Goal: Information Seeking & Learning: Understand process/instructions

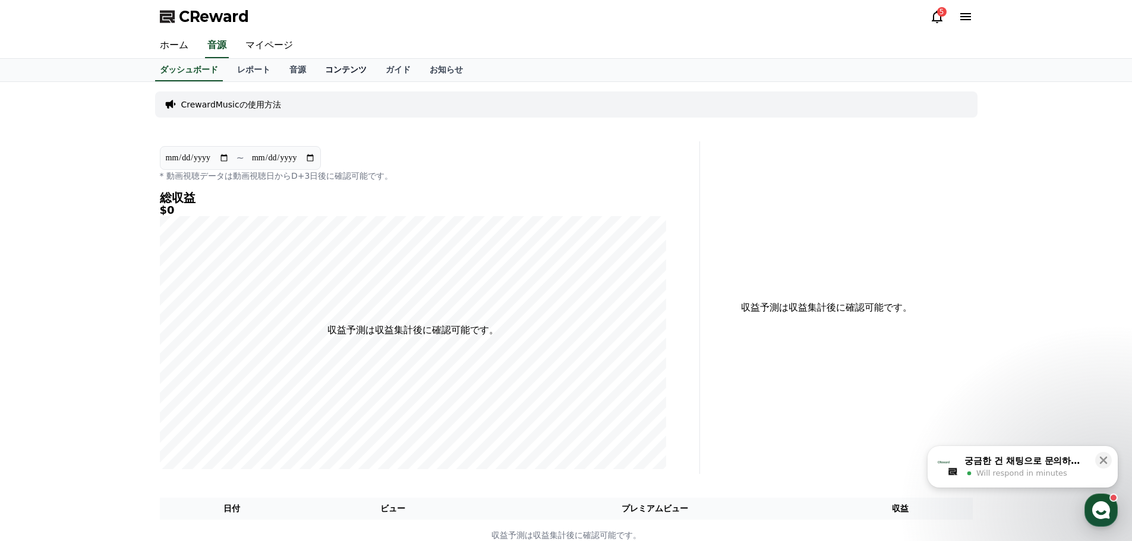
click at [316, 68] on link "コンテンツ" at bounding box center [346, 70] width 61 height 23
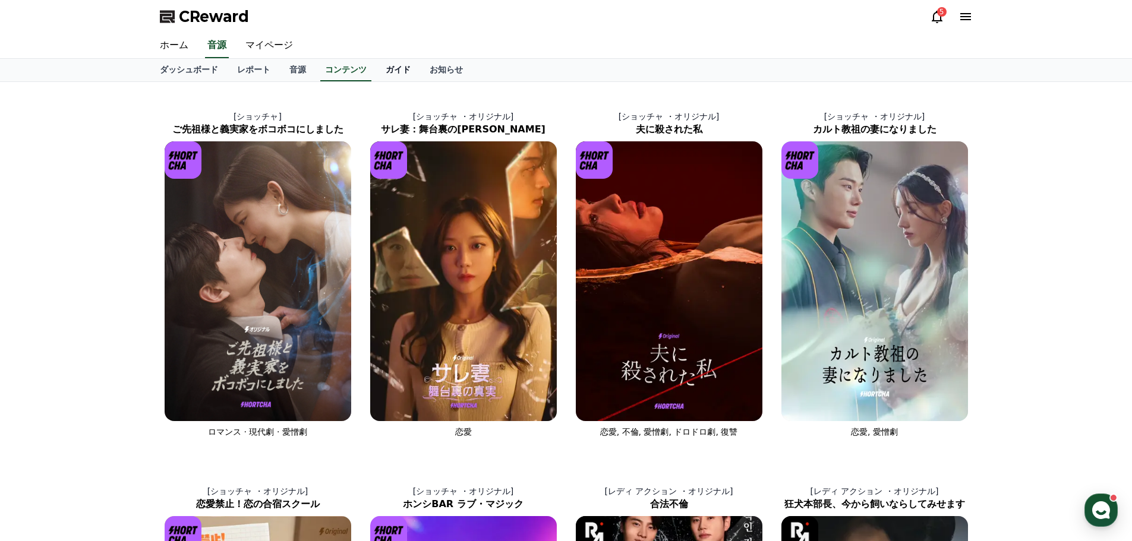
click at [376, 70] on link "ガイド" at bounding box center [398, 70] width 44 height 23
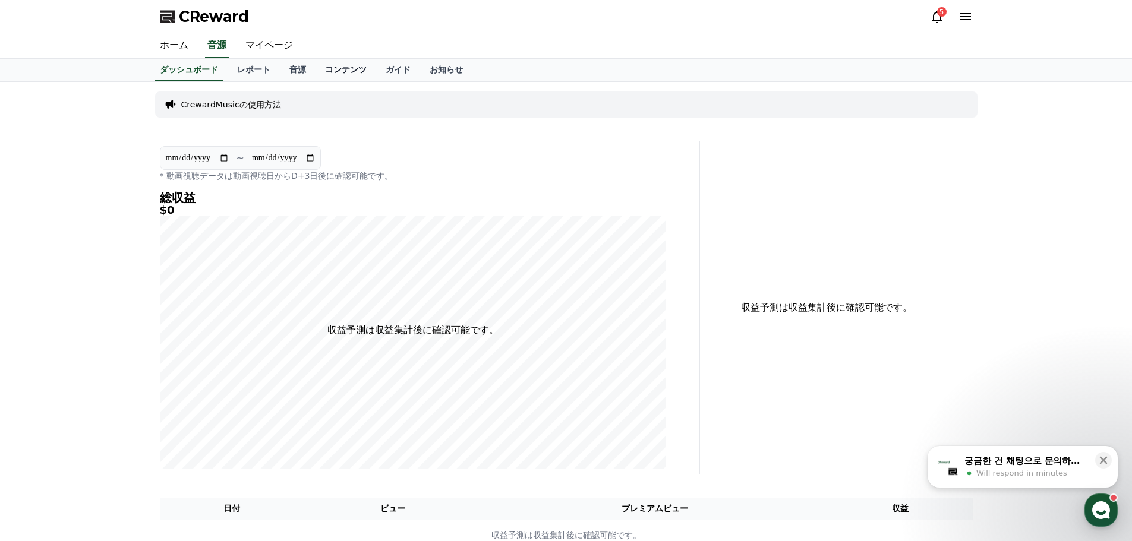
click at [318, 68] on link "コンテンツ" at bounding box center [346, 70] width 61 height 23
